Goal: Transaction & Acquisition: Purchase product/service

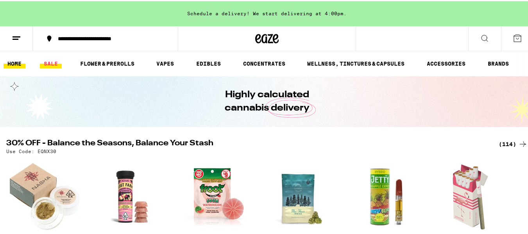
click at [55, 63] on link "SALE" at bounding box center [51, 62] width 22 height 9
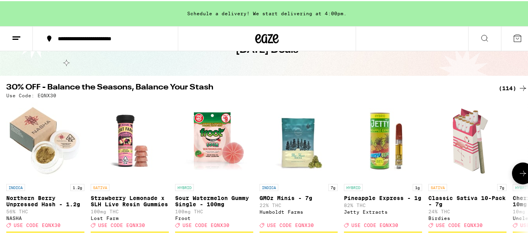
scroll to position [52, 0]
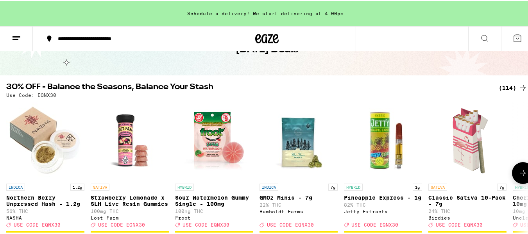
click at [518, 90] on icon at bounding box center [522, 86] width 9 height 9
click at [518, 87] on icon at bounding box center [522, 86] width 9 height 9
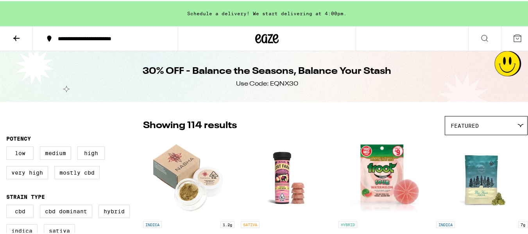
click at [319, 195] on img "Open page for Strawberry Lemonade x SLH Live Resin Gummies from Lost Farm" at bounding box center [286, 177] width 78 height 78
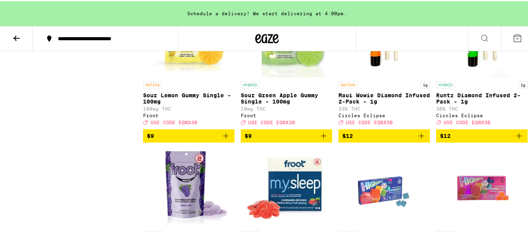
scroll to position [887, 0]
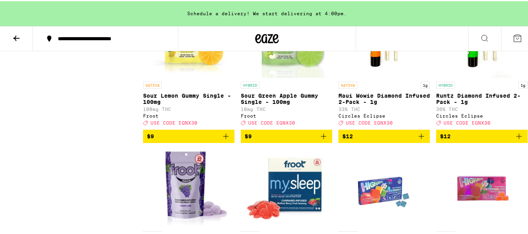
click at [471, 140] on span "$12" at bounding box center [482, 135] width 84 height 9
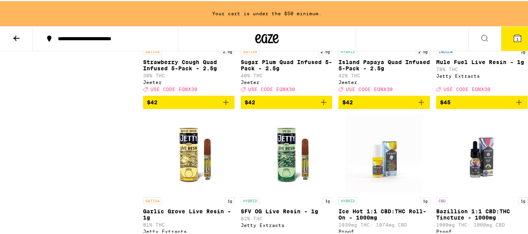
scroll to position [3442, 0]
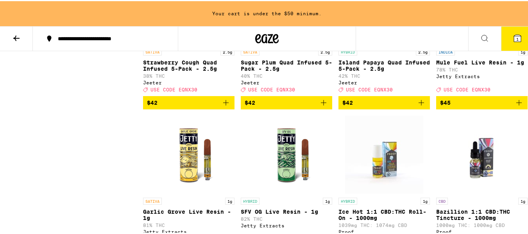
click at [373, 108] on button "$42" at bounding box center [384, 101] width 91 height 13
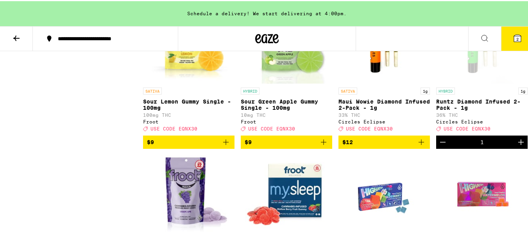
scroll to position [866, 0]
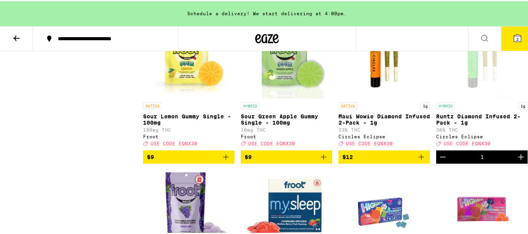
click at [381, 161] on span "$12" at bounding box center [385, 155] width 84 height 9
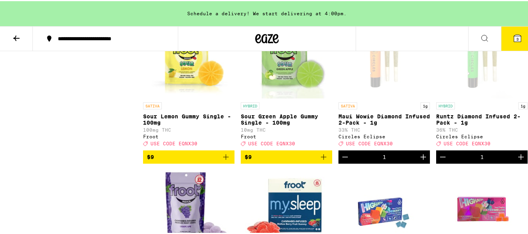
click at [341, 161] on icon "Decrement" at bounding box center [345, 155] width 9 height 9
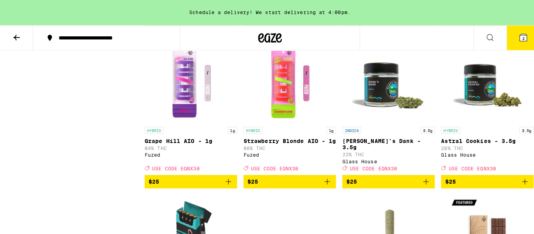
scroll to position [2182, 0]
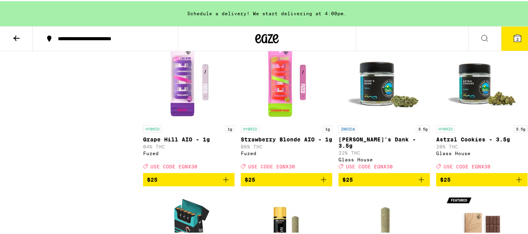
click at [416, 120] on img "Open page for Hank's Dank - 3.5g from Glass House" at bounding box center [384, 81] width 78 height 78
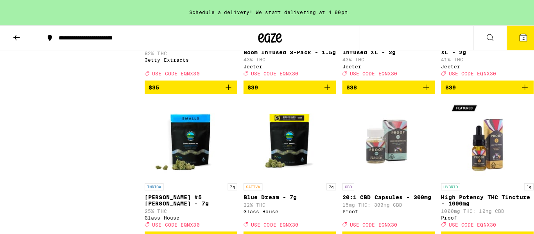
scroll to position [3160, 0]
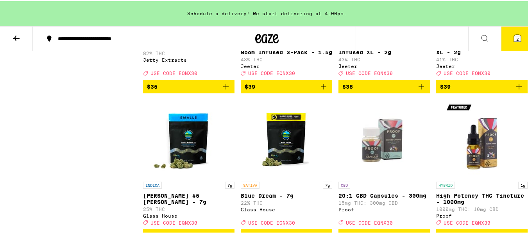
click at [417, 90] on icon "Add to bag" at bounding box center [421, 85] width 9 height 9
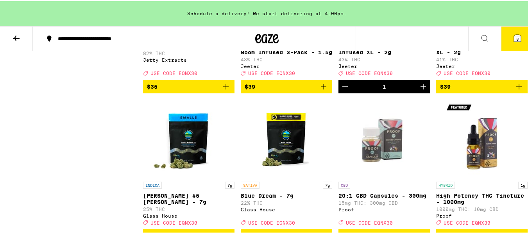
click at [515, 37] on icon at bounding box center [517, 37] width 7 height 7
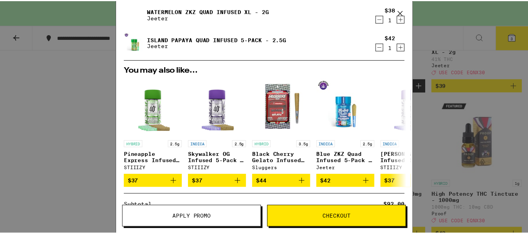
scroll to position [78, 0]
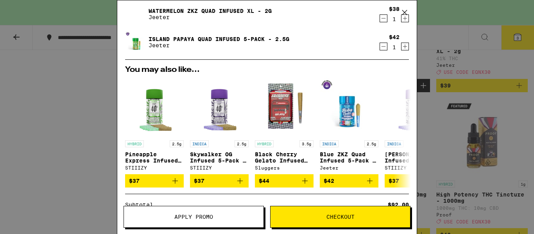
click at [146, 184] on span "$37" at bounding box center [154, 180] width 51 height 9
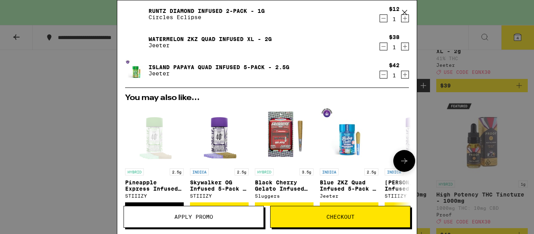
click at [181, 217] on span "Apply Promo" at bounding box center [193, 216] width 39 height 5
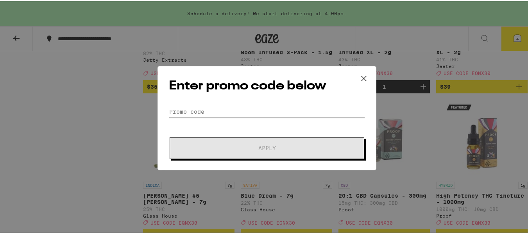
click at [188, 109] on input "Promo Code" at bounding box center [267, 111] width 196 height 12
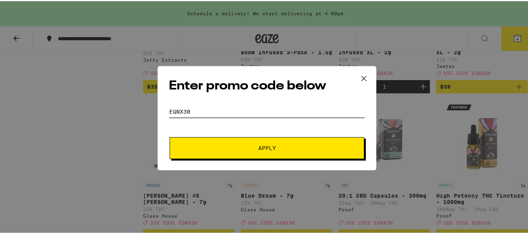
type input "EQNX30"
click at [251, 149] on span "Apply" at bounding box center [267, 146] width 141 height 5
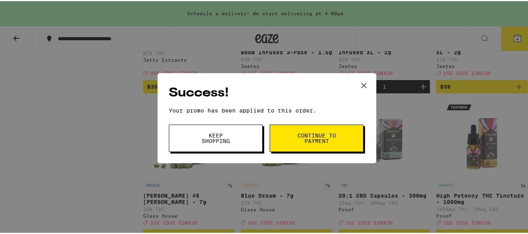
click at [290, 138] on button "Continue to payment" at bounding box center [317, 137] width 94 height 27
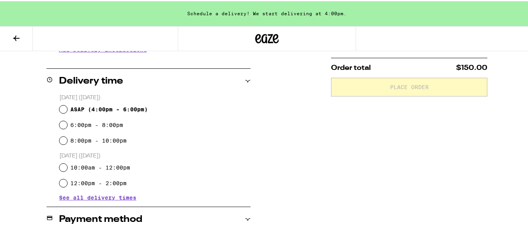
scroll to position [176, 0]
click at [60, 111] on input "ASAP ( 4:00pm - 6:00pm )" at bounding box center [63, 108] width 8 height 8
radio input "true"
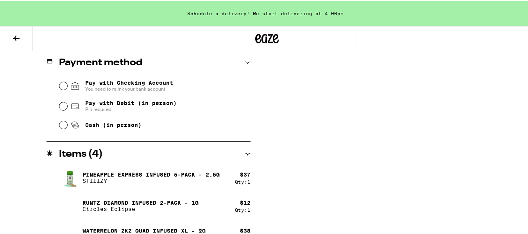
scroll to position [332, 0]
click at [61, 108] on input "Pay with Debit (in person) Pin required" at bounding box center [63, 105] width 8 height 8
radio input "true"
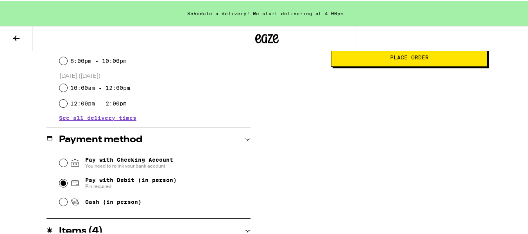
scroll to position [252, 0]
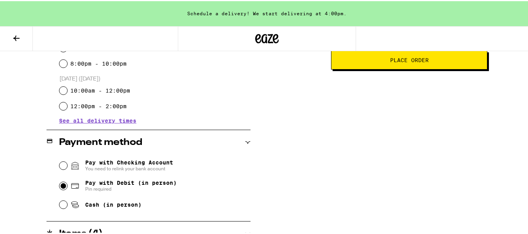
click at [402, 62] on span "Place Order" at bounding box center [409, 58] width 39 height 5
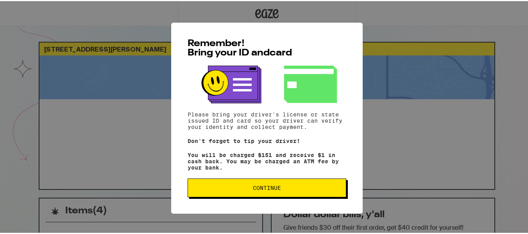
click at [259, 190] on span "Continue" at bounding box center [267, 186] width 28 height 5
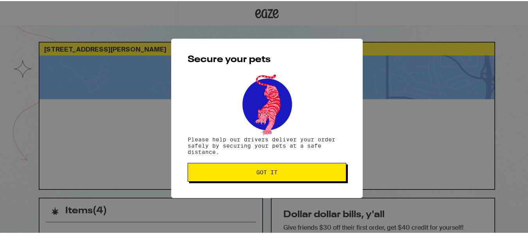
click at [266, 172] on span "Got it" at bounding box center [266, 171] width 21 height 5
